Goal: Task Accomplishment & Management: Manage account settings

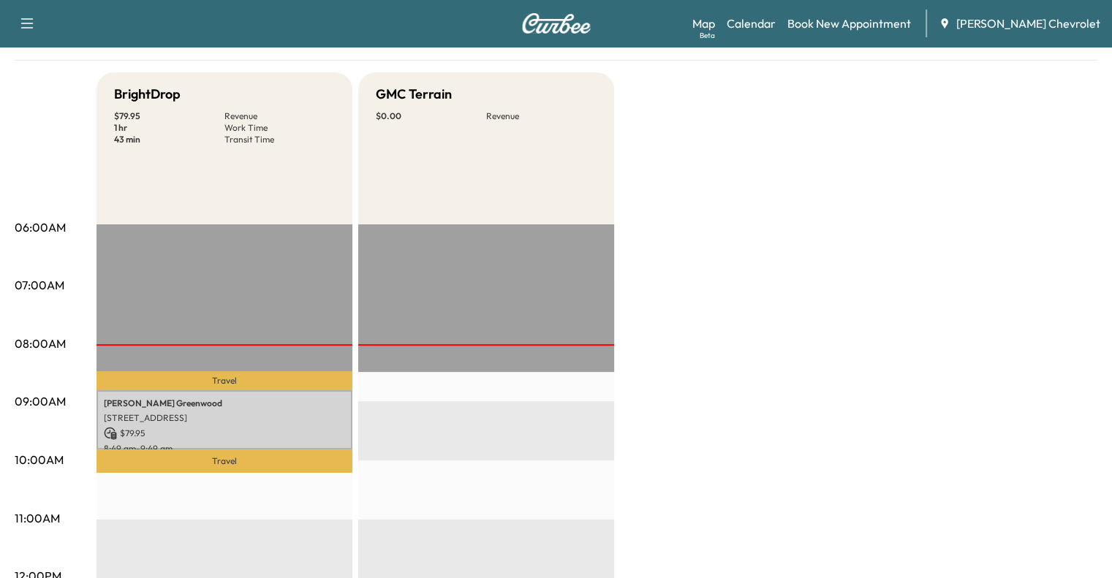
scroll to position [117, 0]
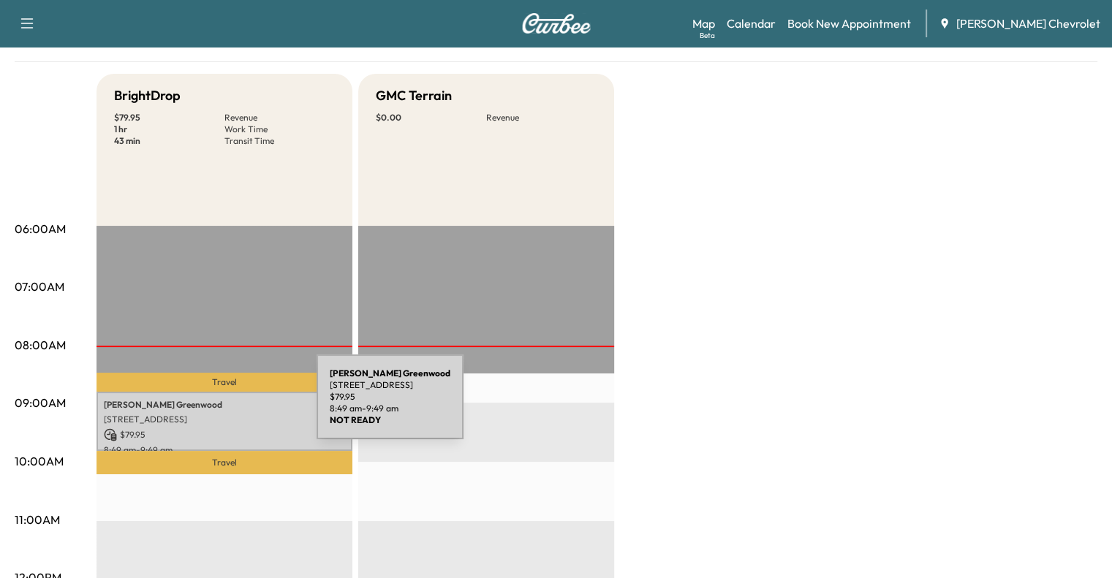
click at [207, 408] on p "[PERSON_NAME]" at bounding box center [224, 405] width 241 height 12
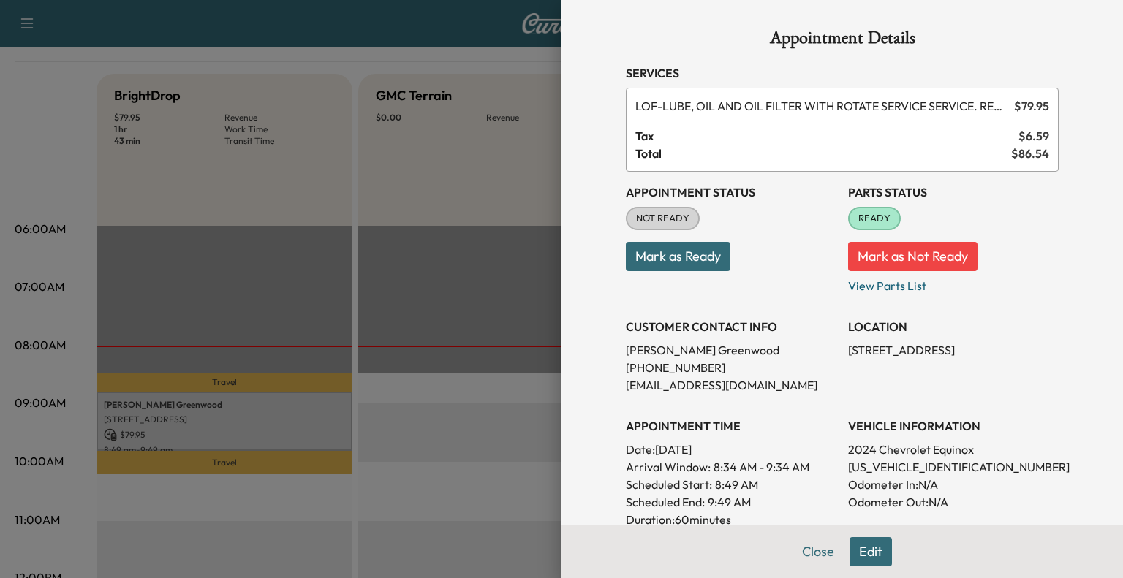
click at [687, 266] on button "Mark as Ready" at bounding box center [678, 256] width 105 height 29
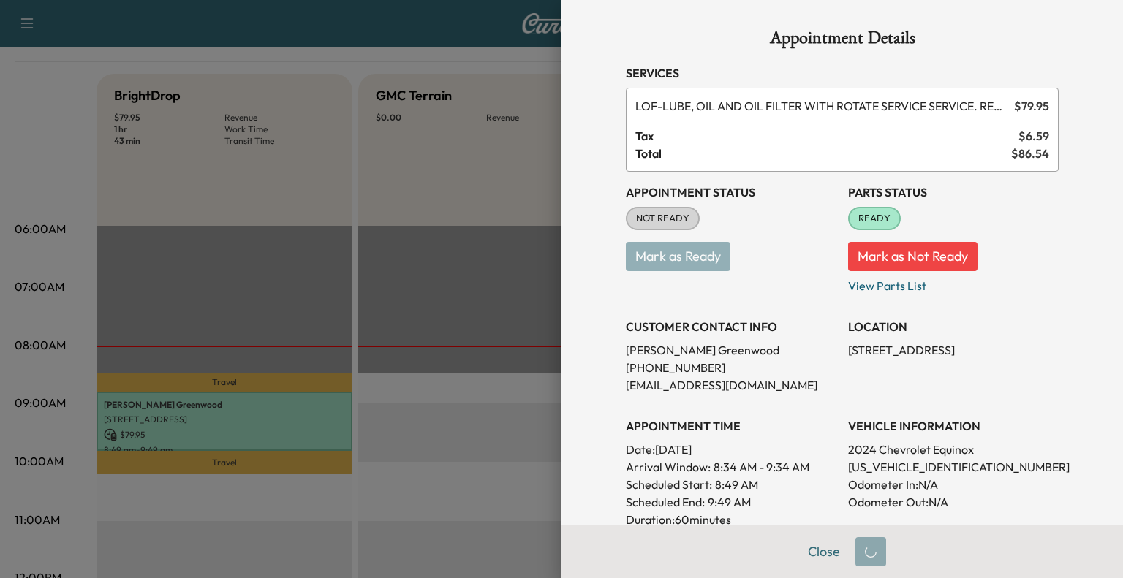
click at [474, 323] on div at bounding box center [561, 289] width 1123 height 578
click at [806, 553] on button "Close" at bounding box center [823, 551] width 51 height 29
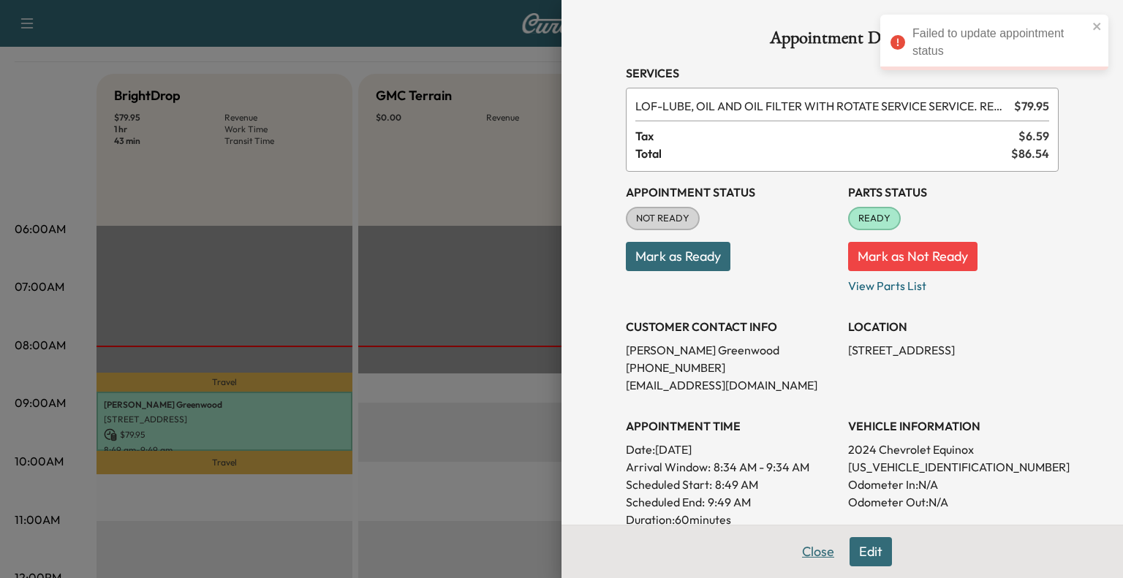
click at [792, 557] on button "Close" at bounding box center [817, 551] width 51 height 29
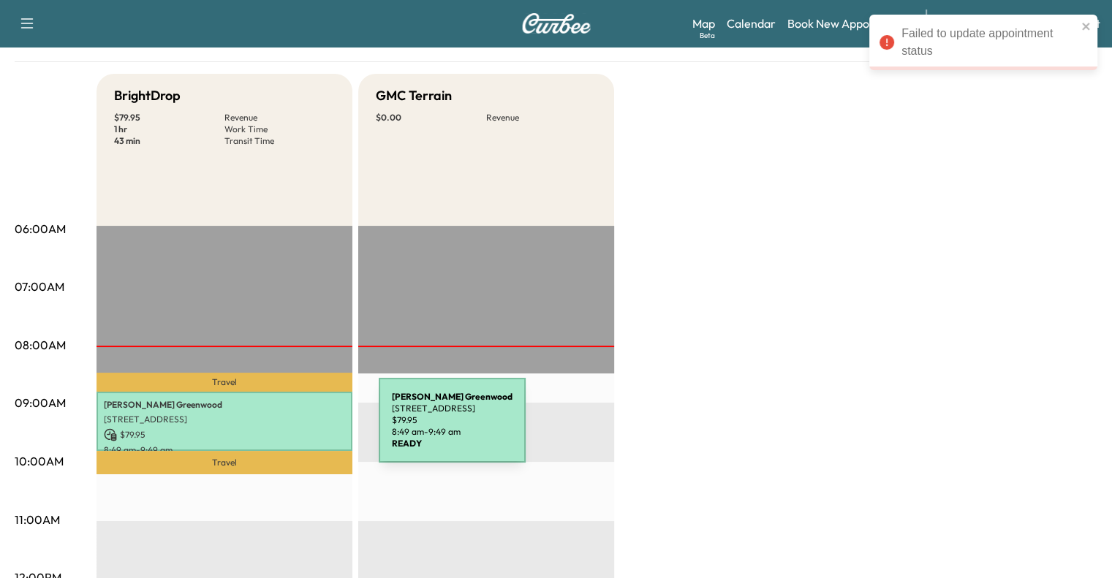
click at [269, 429] on p "$ 79.95" at bounding box center [224, 434] width 241 height 13
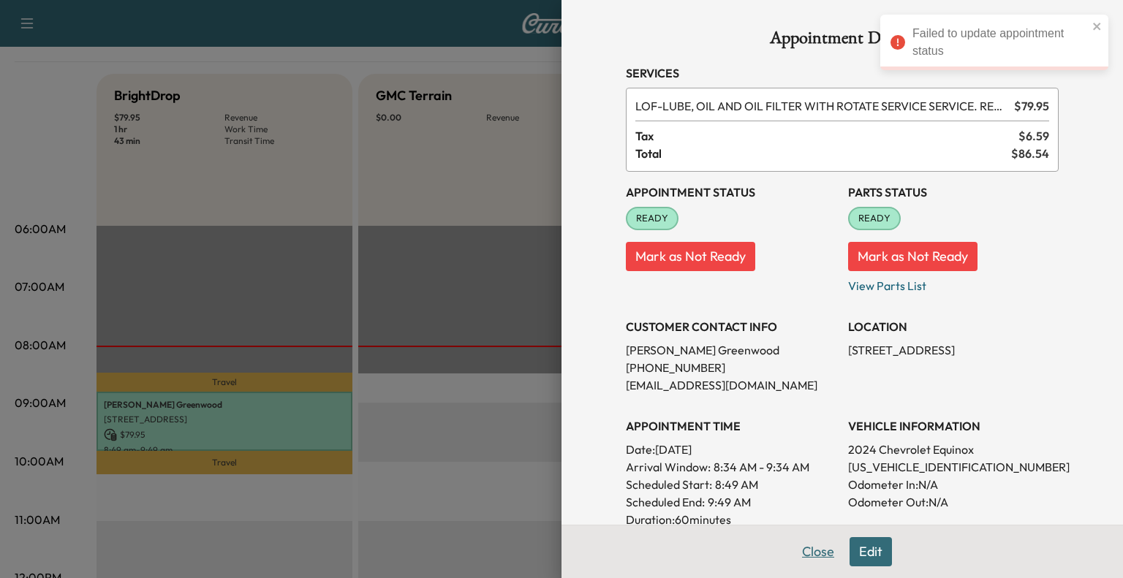
click at [810, 549] on button "Close" at bounding box center [817, 551] width 51 height 29
